Goal: Transaction & Acquisition: Purchase product/service

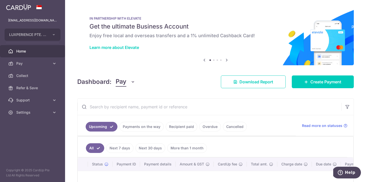
scroll to position [35, 0]
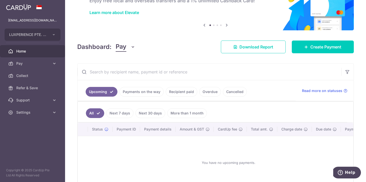
click at [25, 64] on span "Pay" at bounding box center [33, 63] width 34 height 5
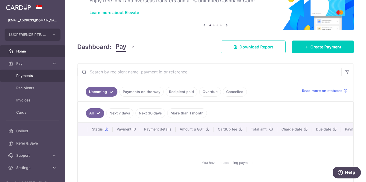
click at [25, 79] on link "Payments" at bounding box center [32, 75] width 65 height 12
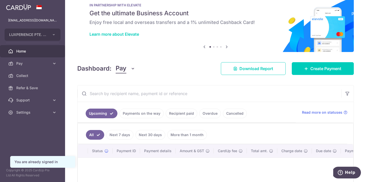
scroll to position [19, 0]
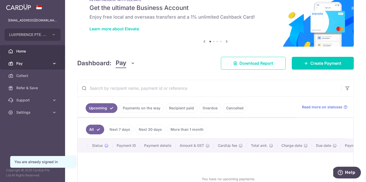
click at [26, 66] on link "Pay" at bounding box center [32, 63] width 65 height 12
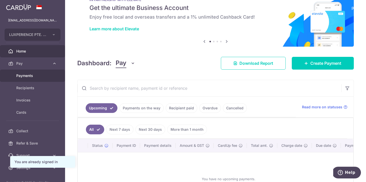
click at [21, 74] on span "Payments" at bounding box center [33, 75] width 34 height 5
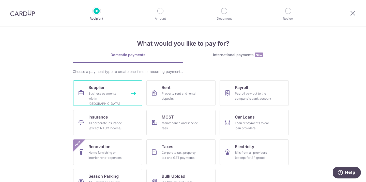
click at [90, 90] on span "Supplier" at bounding box center [97, 87] width 16 height 6
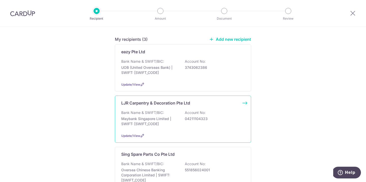
scroll to position [63, 0]
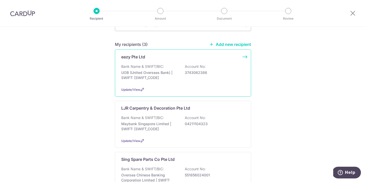
click at [159, 87] on div "Update/View" at bounding box center [183, 89] width 124 height 5
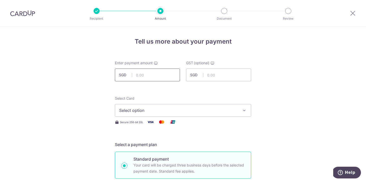
click at [147, 77] on input "text" at bounding box center [147, 74] width 65 height 13
type input "7,681.64"
click at [119, 109] on span "Select option" at bounding box center [178, 110] width 119 height 6
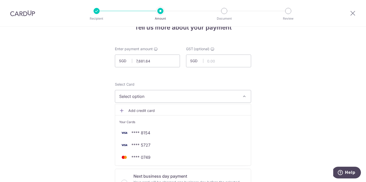
scroll to position [11, 0]
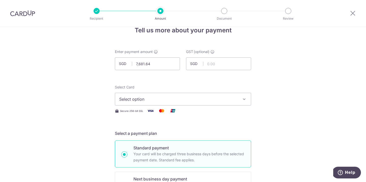
click at [136, 100] on span "Select option" at bounding box center [178, 99] width 119 height 6
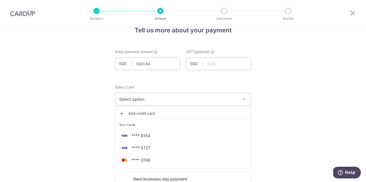
click at [137, 112] on span "Add credit card" at bounding box center [187, 113] width 119 height 5
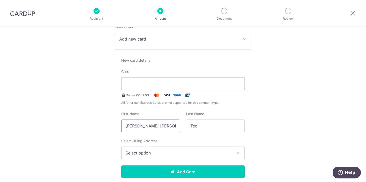
scroll to position [79, 0]
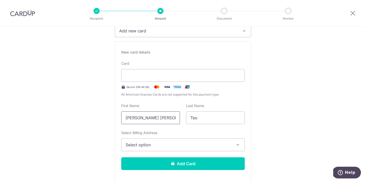
click at [139, 117] on input "Boon Chuan Kelvin" at bounding box center [150, 117] width 59 height 13
type input "Kelvin"
click at [140, 146] on span "Select option" at bounding box center [179, 144] width 106 height 6
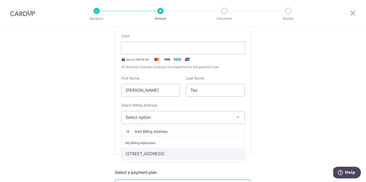
scroll to position [110, 0]
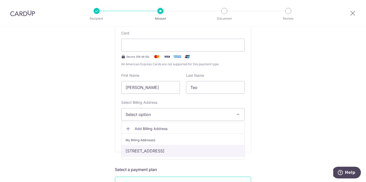
click at [139, 151] on link "02 Marina Boulevard, 19-11, Singapore, Singapore-018987" at bounding box center [183, 150] width 123 height 12
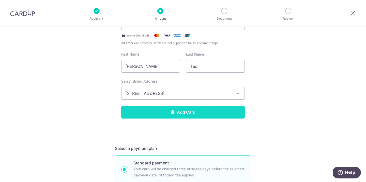
scroll to position [132, 0]
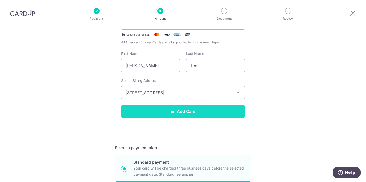
click at [157, 108] on button "Add Card" at bounding box center [183, 111] width 124 height 13
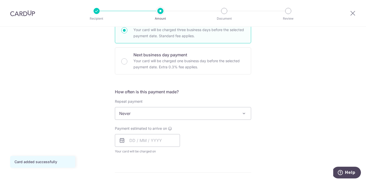
scroll to position [139, 0]
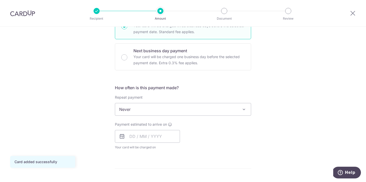
click at [136, 109] on span "Never" at bounding box center [183, 109] width 136 height 12
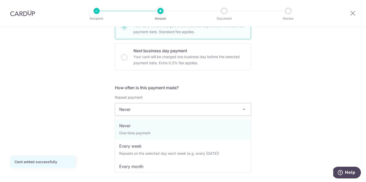
click at [136, 109] on span "Never" at bounding box center [183, 109] width 136 height 12
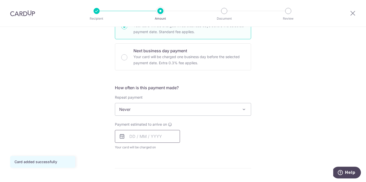
click at [138, 138] on input "text" at bounding box center [147, 136] width 65 height 13
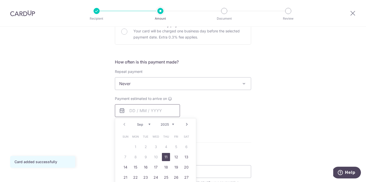
scroll to position [168, 0]
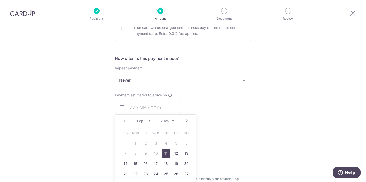
click at [166, 153] on link "11" at bounding box center [166, 153] width 8 height 8
type input "[DATE]"
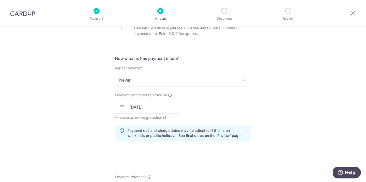
click at [89, 104] on div "Tell us more about your payment Enter payment amount SGD 7,681.64 7681.64 GST (…" at bounding box center [183, 115] width 366 height 515
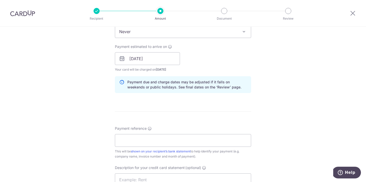
scroll to position [217, 0]
click at [134, 139] on input "Payment reference" at bounding box center [183, 140] width 136 height 13
type input "LUXPERIENCE PTE LTD"
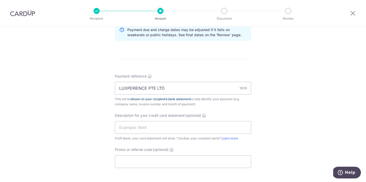
scroll to position [271, 0]
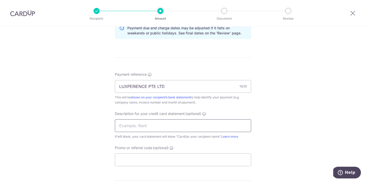
click at [118, 122] on input "text" at bounding box center [183, 125] width 136 height 13
type input "S"
type input "I"
type input "Insurance"
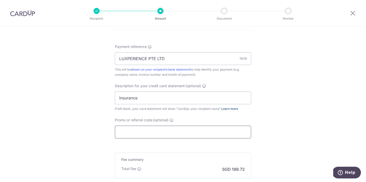
scroll to position [312, 0]
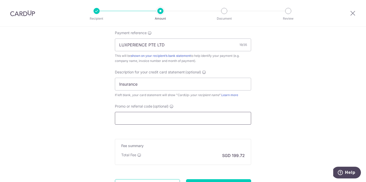
click at [147, 120] on input "Promo or referral code (optional)" at bounding box center [183, 118] width 136 height 13
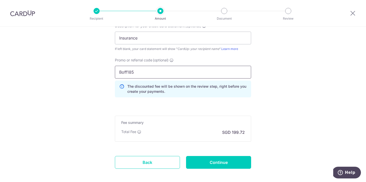
scroll to position [362, 0]
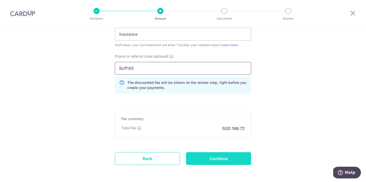
type input "Boff185"
click at [202, 158] on input "Continue" at bounding box center [218, 158] width 65 height 13
type input "Create Schedule"
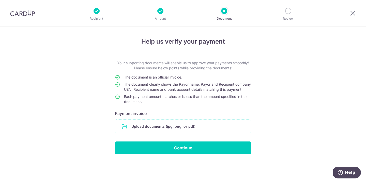
click at [149, 130] on input "file" at bounding box center [183, 126] width 136 height 13
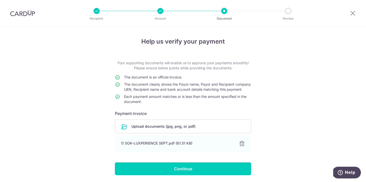
scroll to position [22, 0]
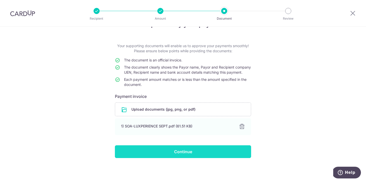
click at [167, 148] on input "Continue" at bounding box center [183, 151] width 136 height 13
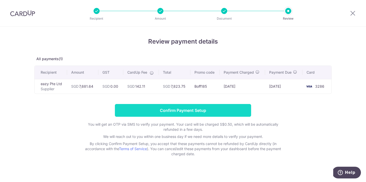
click at [168, 109] on input "Confirm Payment Setup" at bounding box center [183, 110] width 136 height 13
